Goal: Navigation & Orientation: Find specific page/section

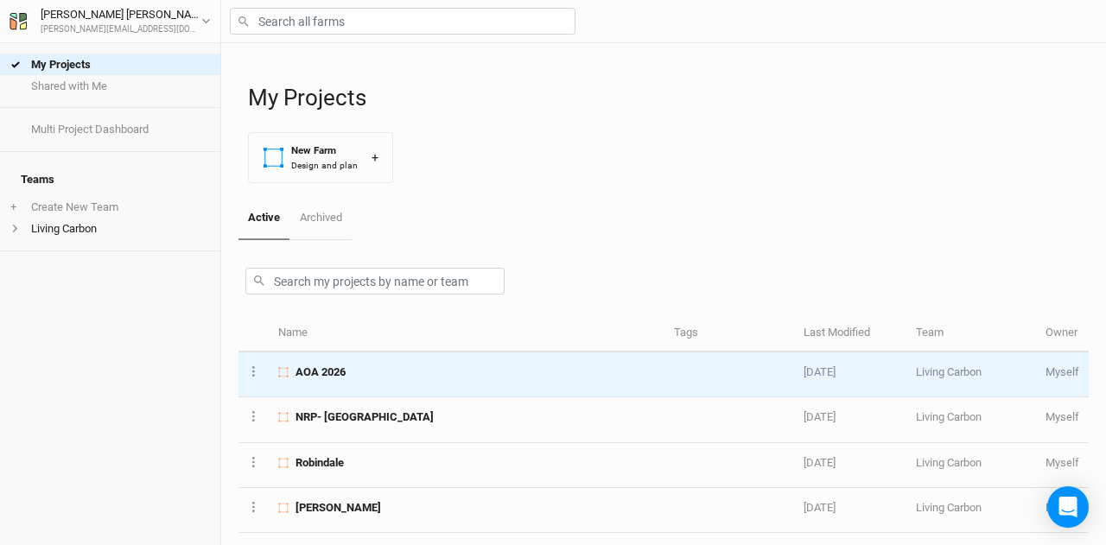
click at [360, 369] on div "AOA 2026" at bounding box center [466, 373] width 376 height 16
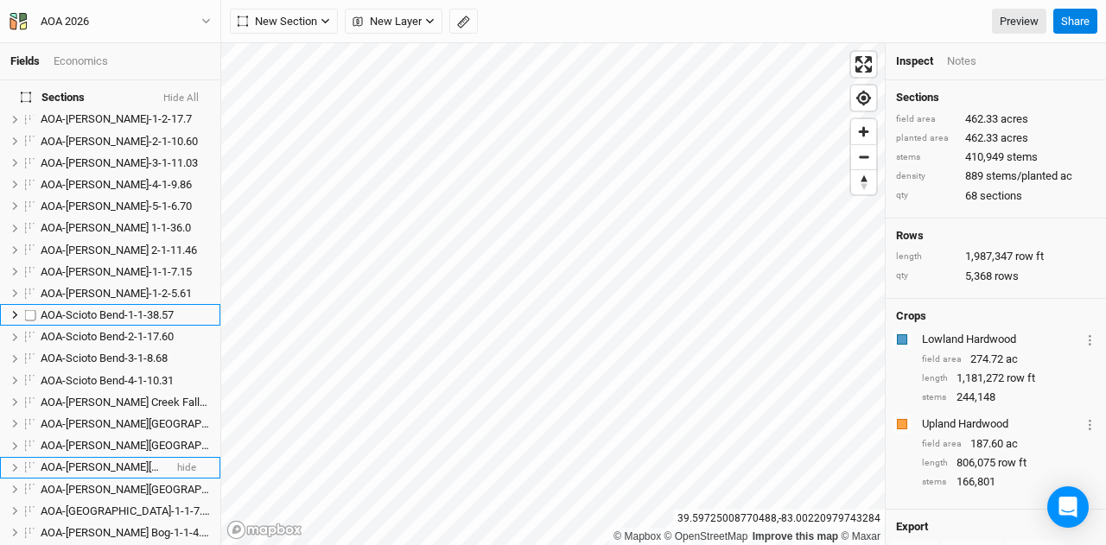
scroll to position [864, 0]
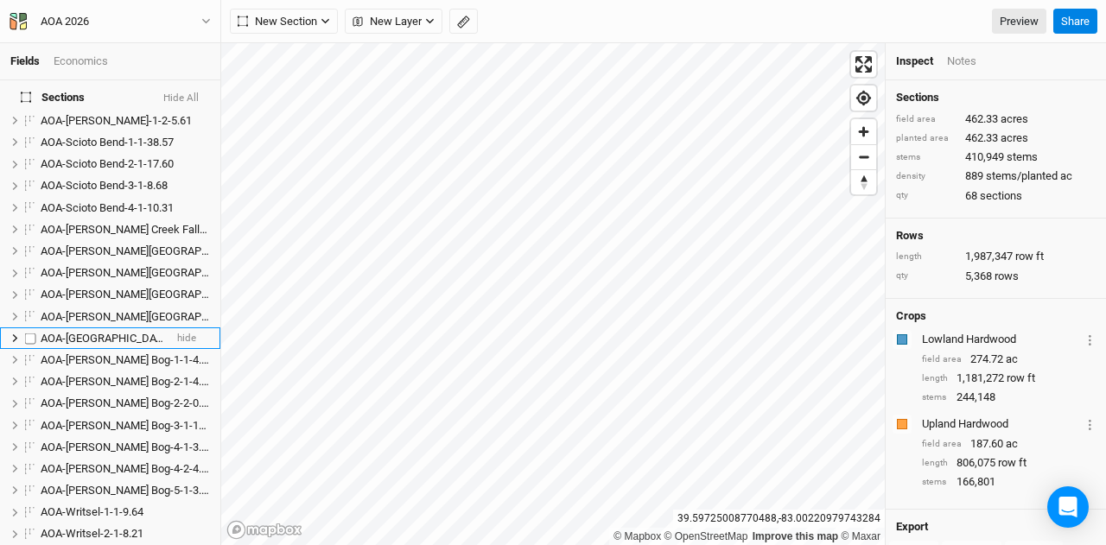
click at [105, 332] on span "AOA-[GEOGRAPHIC_DATA]-1-1-7.37" at bounding box center [128, 338] width 174 height 13
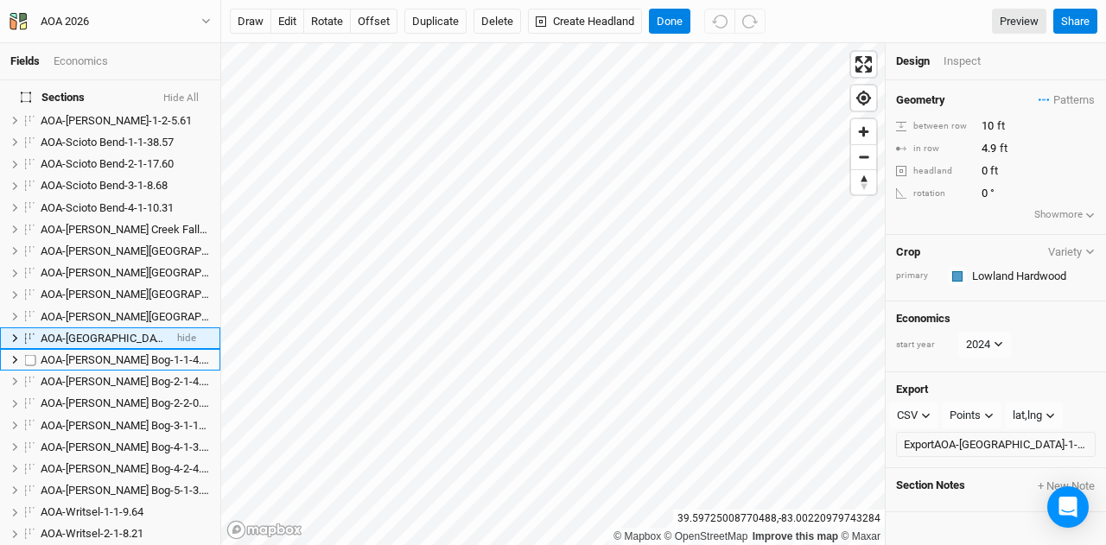
scroll to position [878, 0]
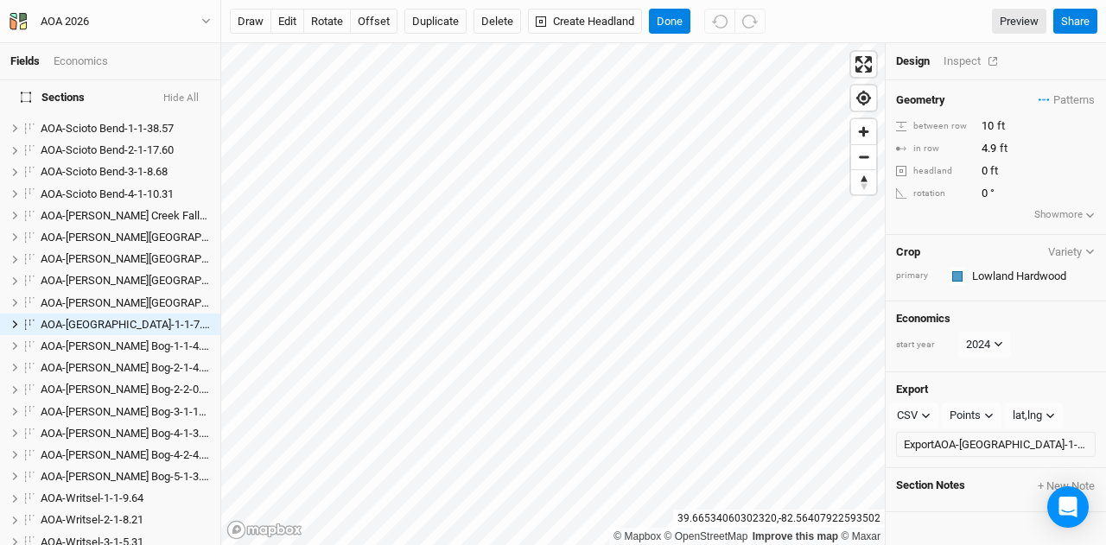
click at [966, 58] on div "Inspect" at bounding box center [974, 62] width 61 height 16
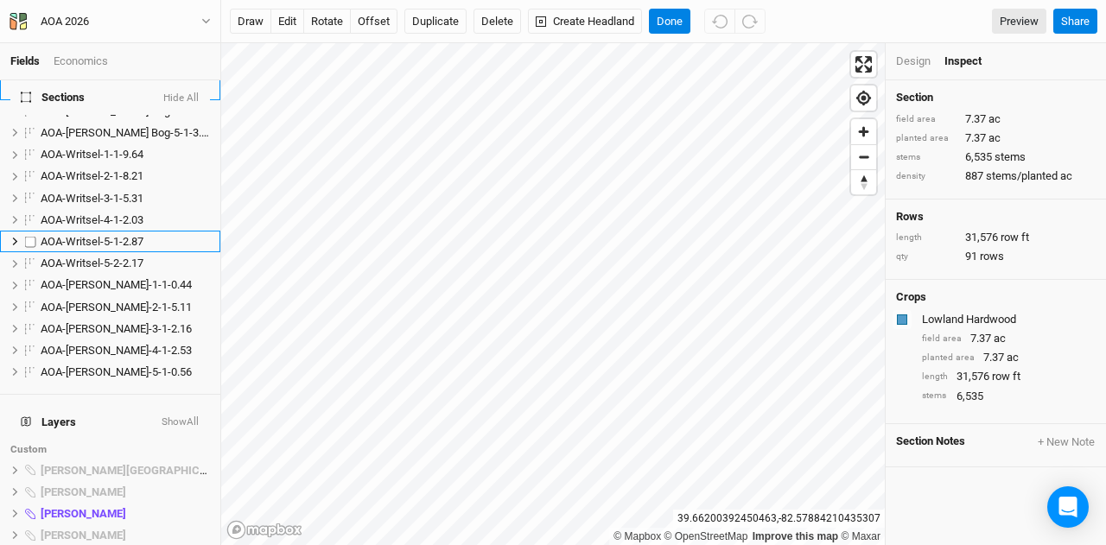
scroll to position [1224, 0]
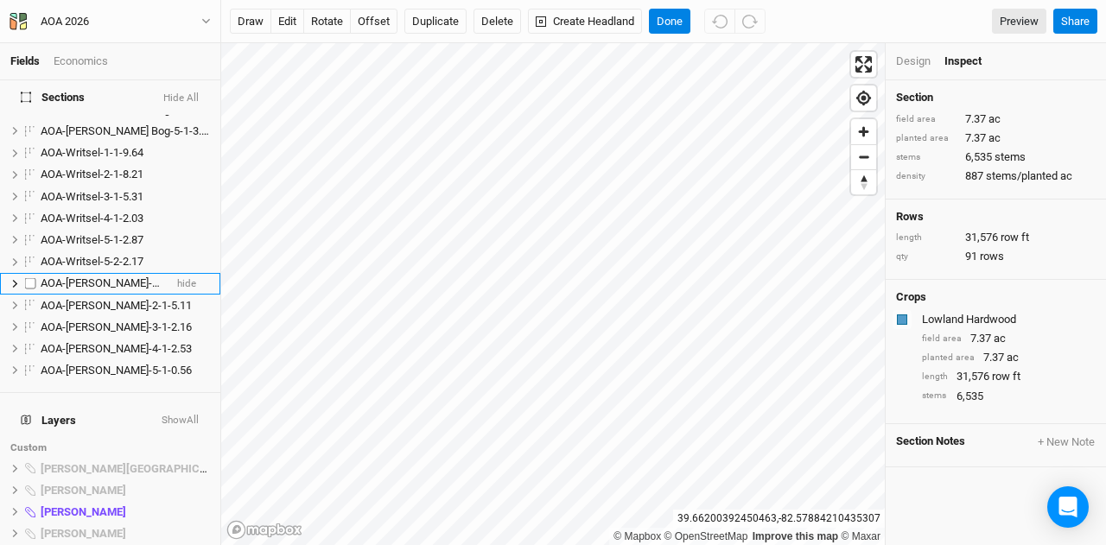
click at [95, 277] on span "AOA-[PERSON_NAME]-1-1-0.44" at bounding box center [116, 283] width 151 height 13
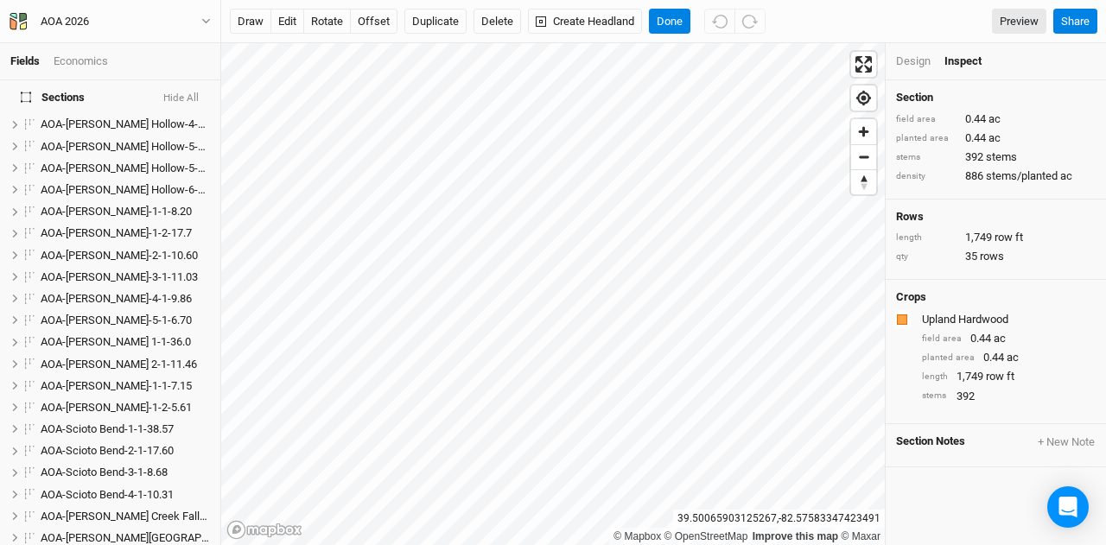
scroll to position [0, 0]
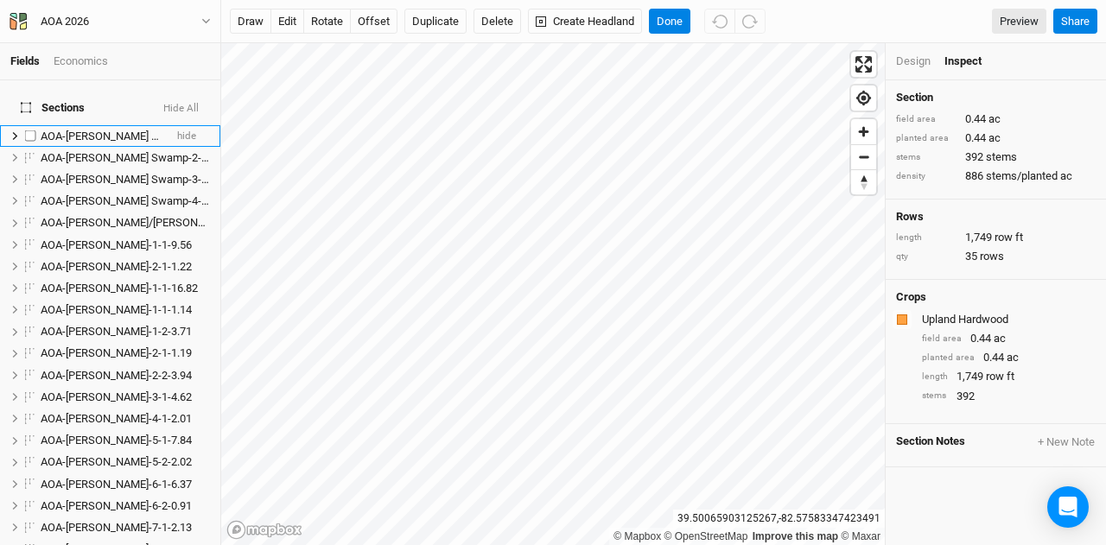
click at [128, 130] on span "AOA-[PERSON_NAME] Swamp-1-1-4.08" at bounding box center [136, 136] width 191 height 13
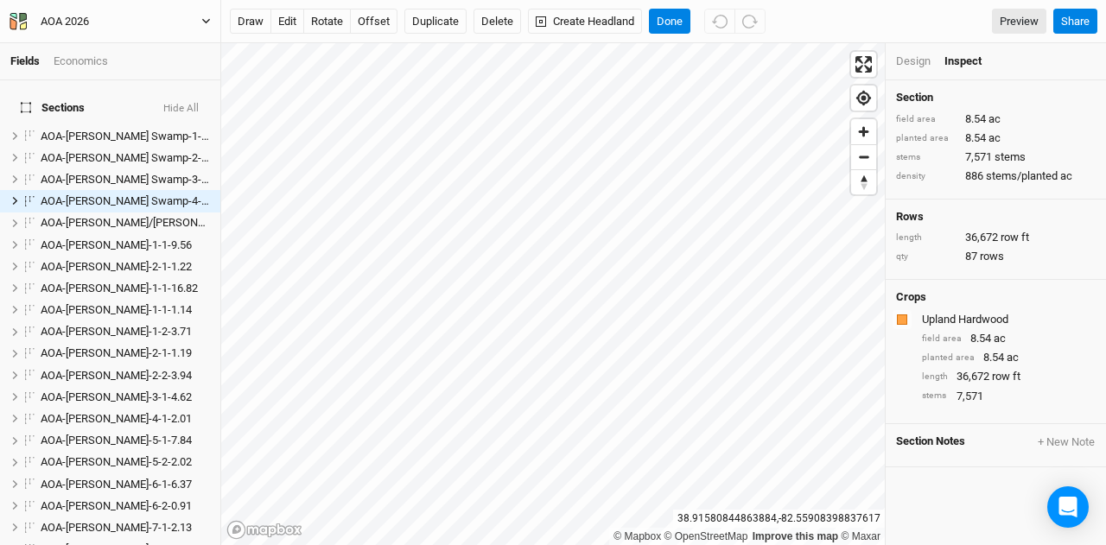
click at [204, 20] on icon "button" at bounding box center [206, 21] width 8 height 5
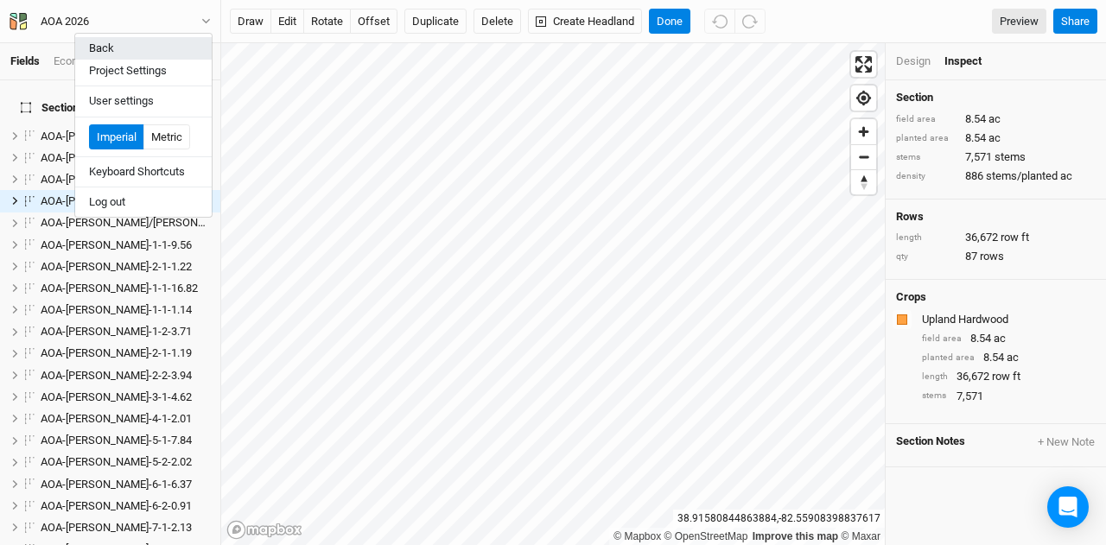
click at [147, 37] on button "Back" at bounding box center [143, 48] width 137 height 22
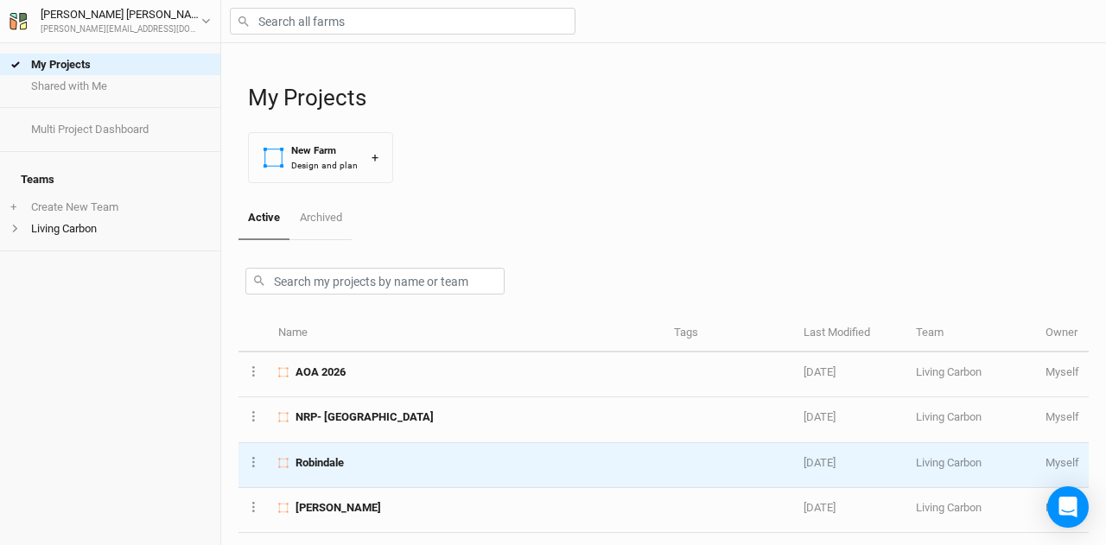
click at [338, 471] on td "Robindale" at bounding box center [467, 465] width 396 height 45
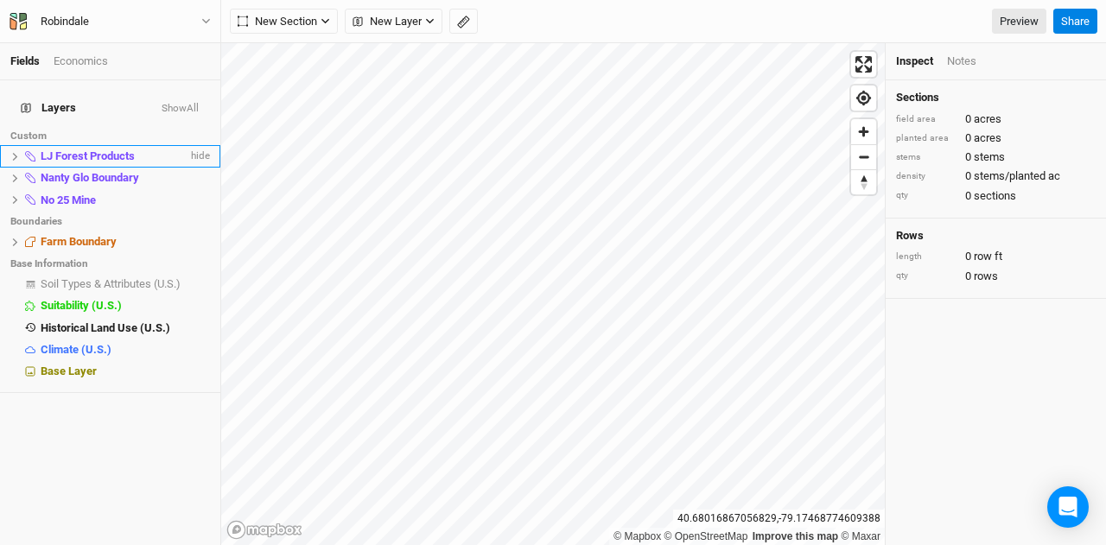
click at [105, 150] on span "LJ Forest Products" at bounding box center [88, 156] width 94 height 13
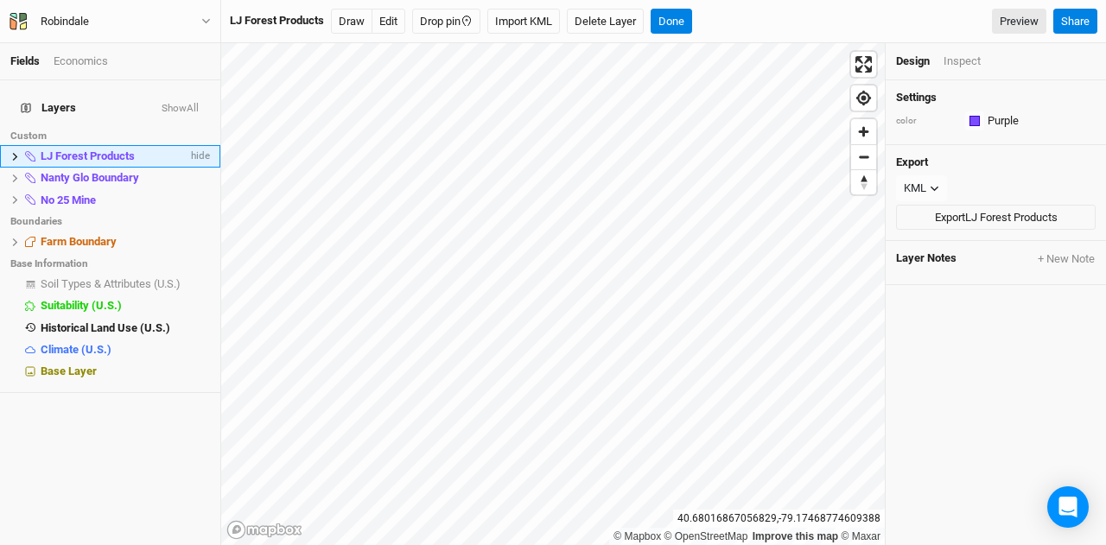
click at [6, 145] on li "LJ Forest Products hide" at bounding box center [110, 156] width 220 height 22
click at [15, 152] on icon at bounding box center [15, 157] width 10 height 10
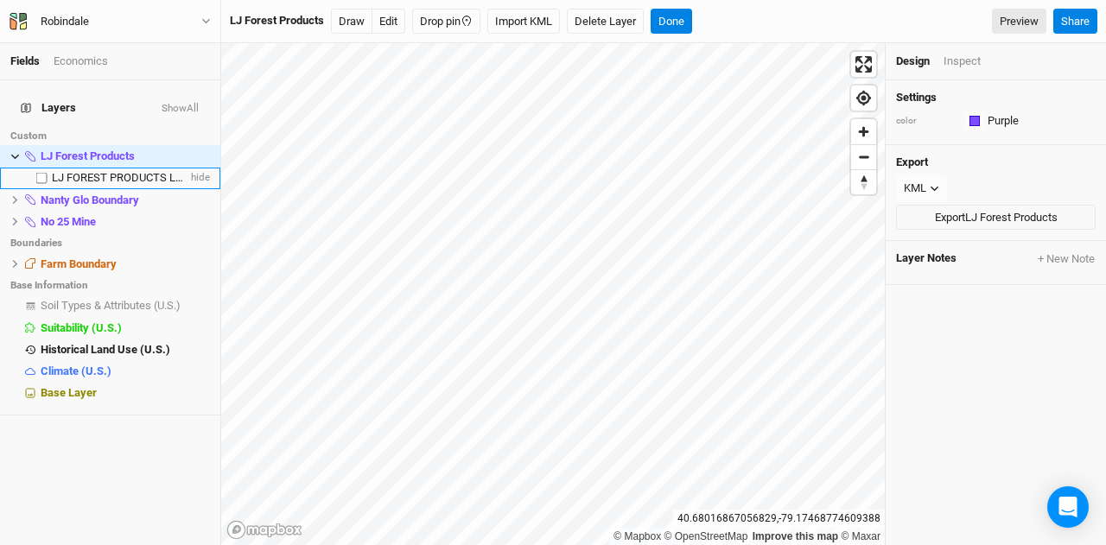
click at [76, 171] on span "LJ FOREST PRODUCTS LLC" at bounding box center [120, 177] width 137 height 13
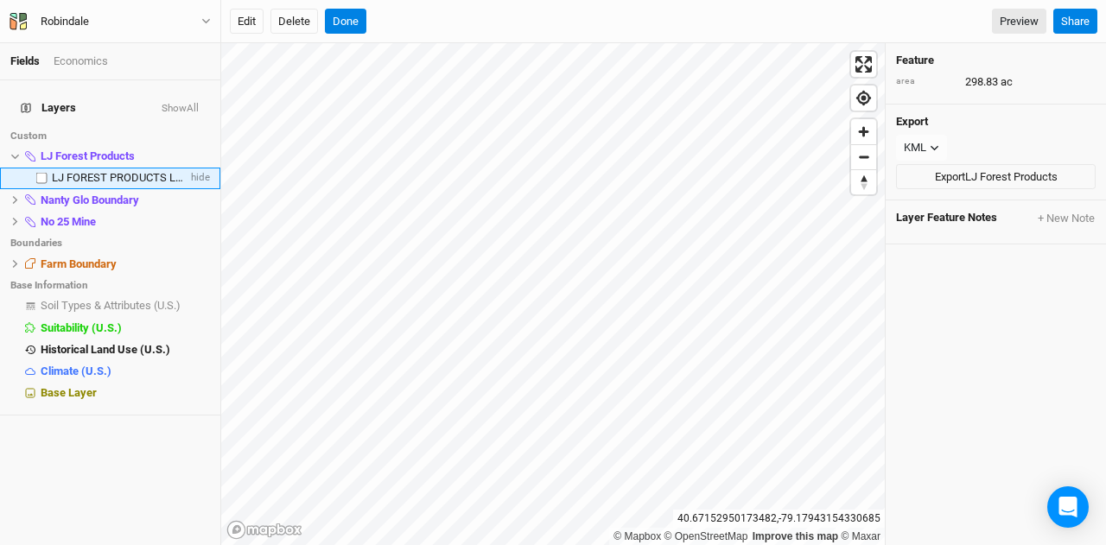
click at [91, 171] on span "LJ FOREST PRODUCTS LLC" at bounding box center [120, 177] width 137 height 13
click at [12, 152] on icon at bounding box center [15, 157] width 10 height 10
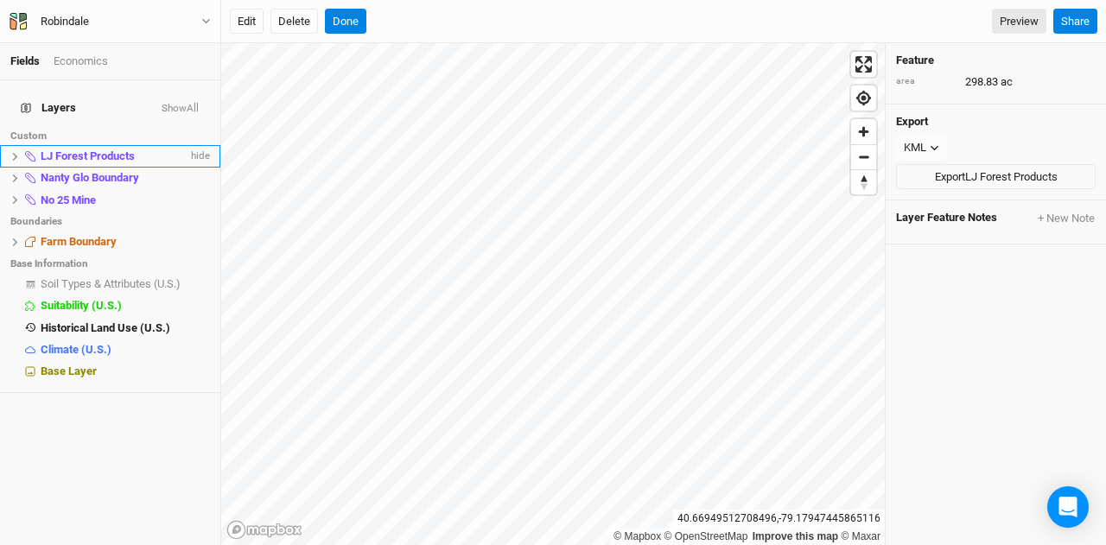
click at [12, 152] on icon at bounding box center [15, 157] width 10 height 10
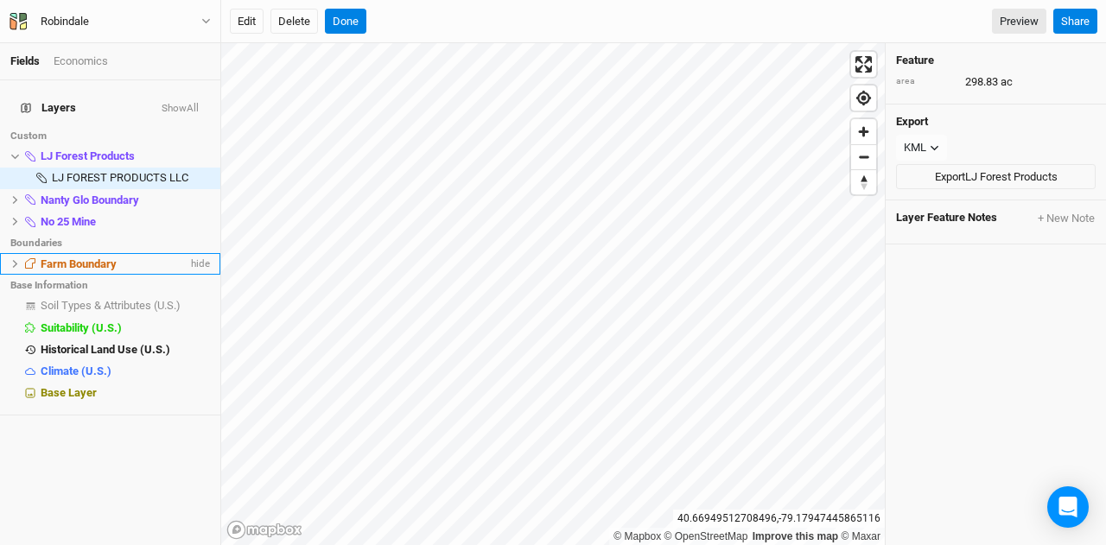
click at [12, 259] on icon at bounding box center [15, 264] width 10 height 10
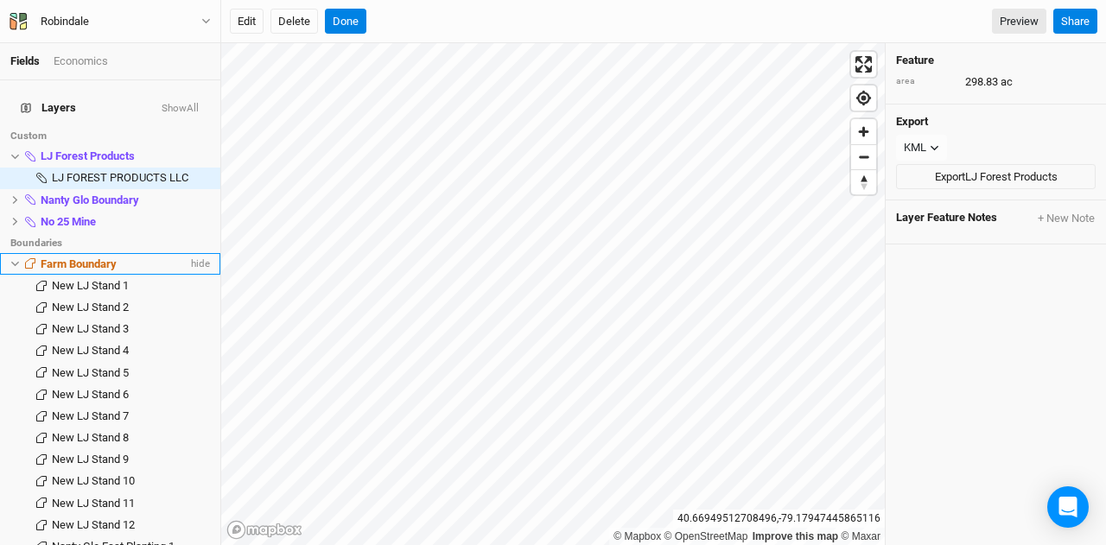
click at [105, 258] on span "Farm Boundary" at bounding box center [79, 264] width 76 height 13
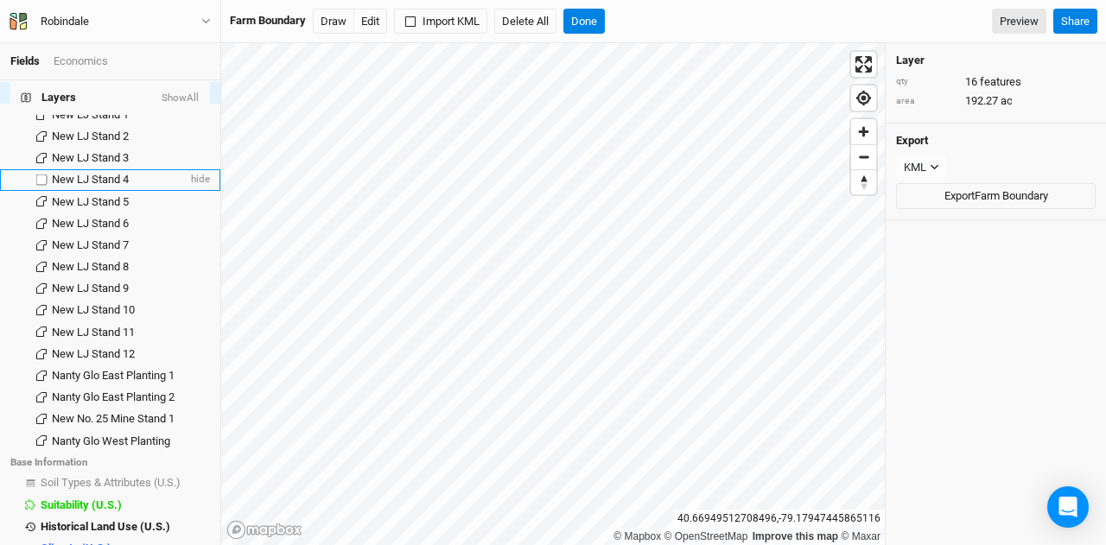
scroll to position [206, 0]
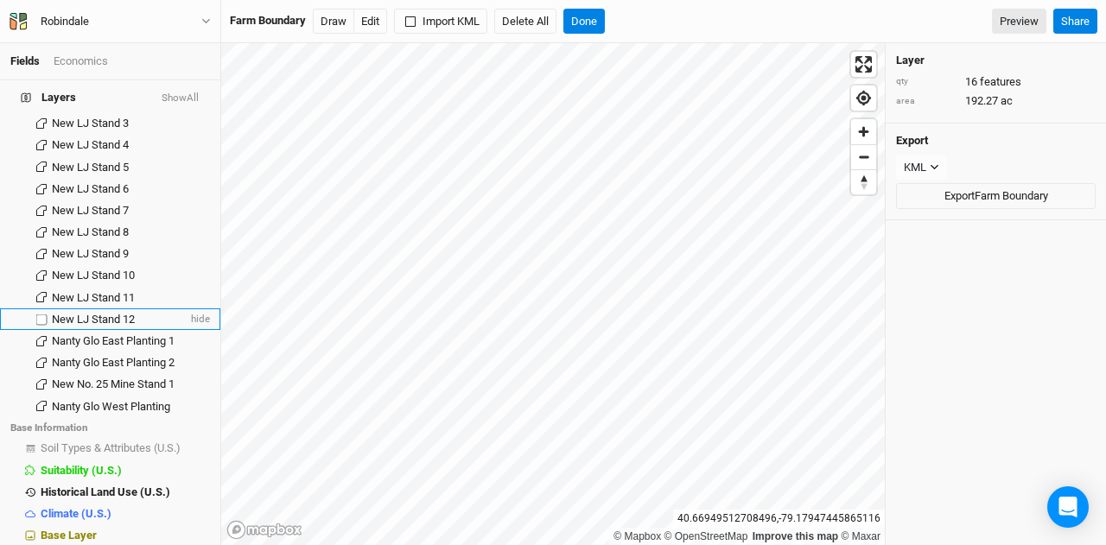
click at [107, 313] on span "New LJ Stand 12" at bounding box center [93, 319] width 83 height 13
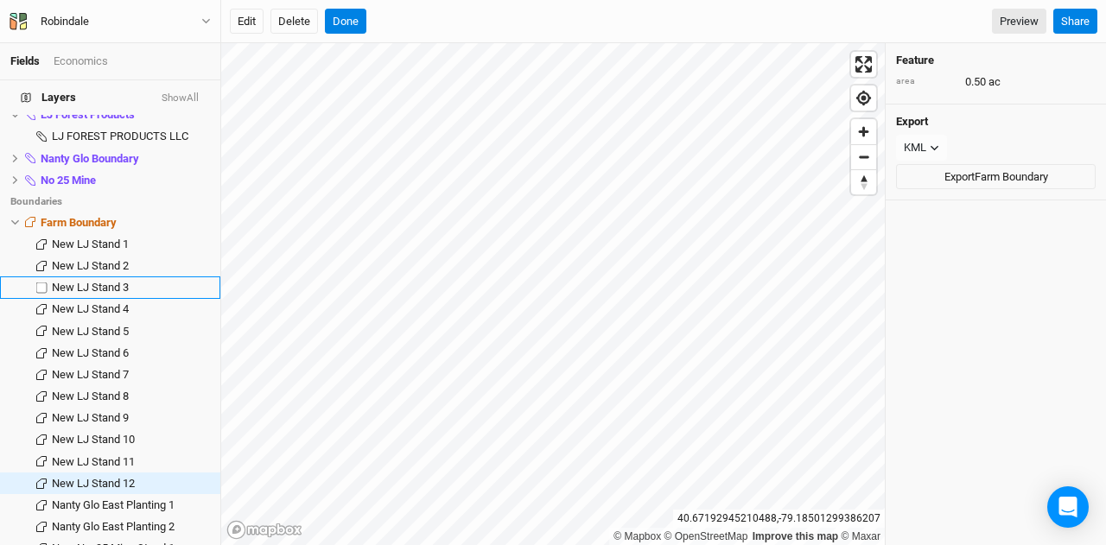
scroll to position [33, 0]
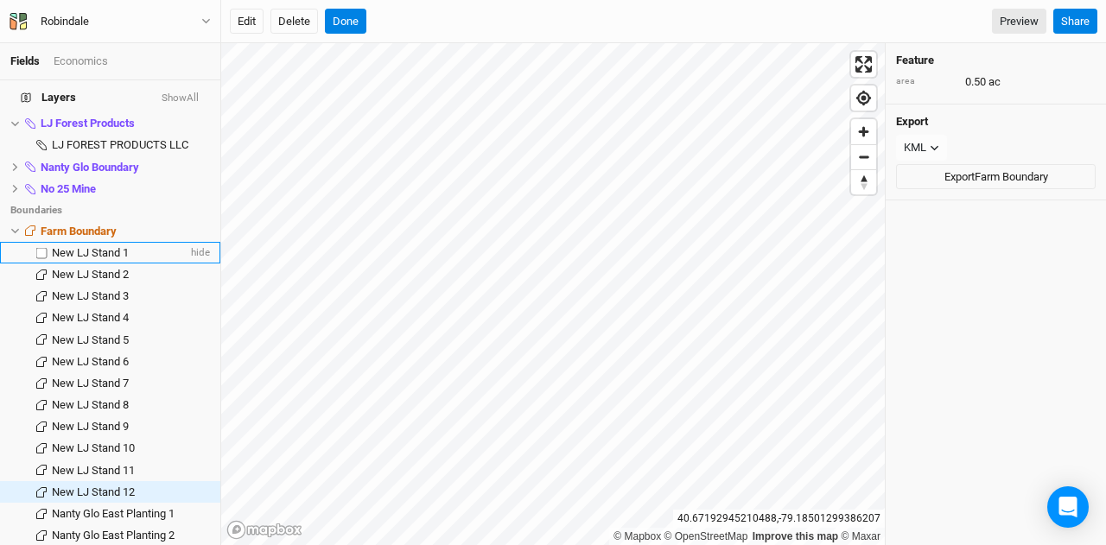
click at [112, 246] on span "New LJ Stand 1" at bounding box center [90, 252] width 77 height 13
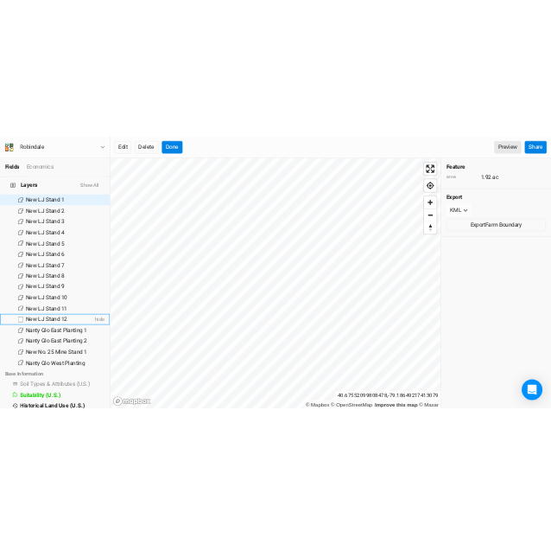
scroll to position [206, 0]
